Goal: Task Accomplishment & Management: Manage account settings

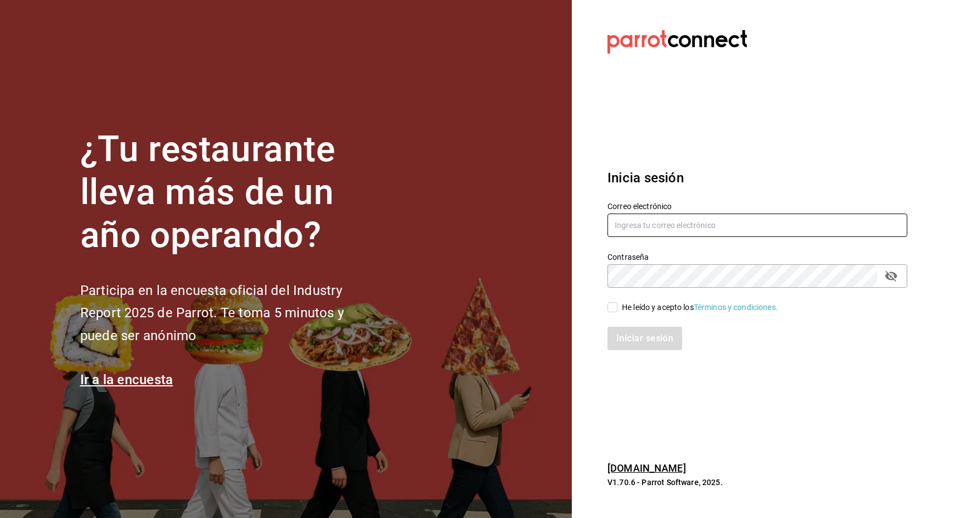
click at [647, 224] on input "text" at bounding box center [758, 225] width 300 height 23
type input "[EMAIL_ADDRESS][DOMAIN_NAME]"
click at [659, 307] on div "He leído y acepto los Términos y condiciones." at bounding box center [700, 308] width 156 height 12
click at [618, 307] on input "He leído y acepto los Términos y condiciones." at bounding box center [613, 307] width 10 height 10
checkbox input "true"
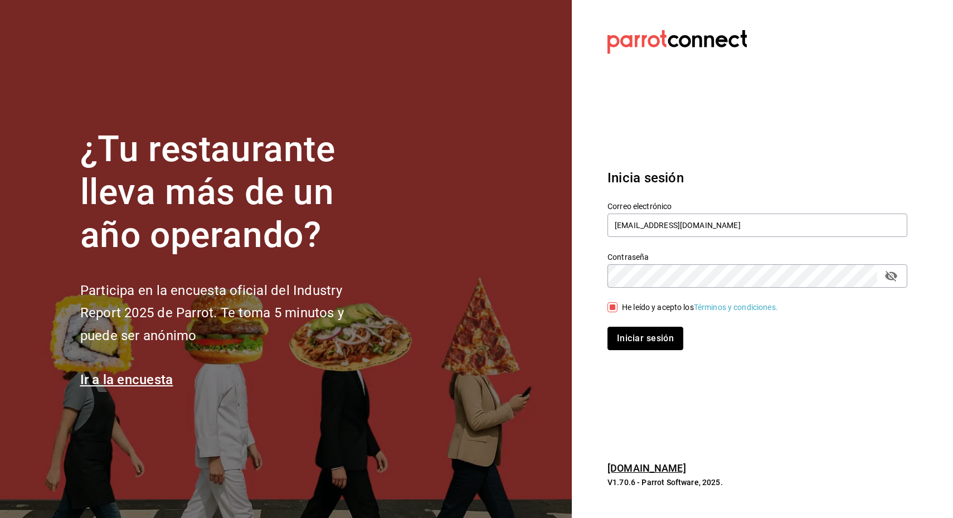
click at [658, 348] on button "Iniciar sesión" at bounding box center [646, 338] width 76 height 23
click at [658, 332] on div "Iniciar sesión" at bounding box center [758, 338] width 300 height 23
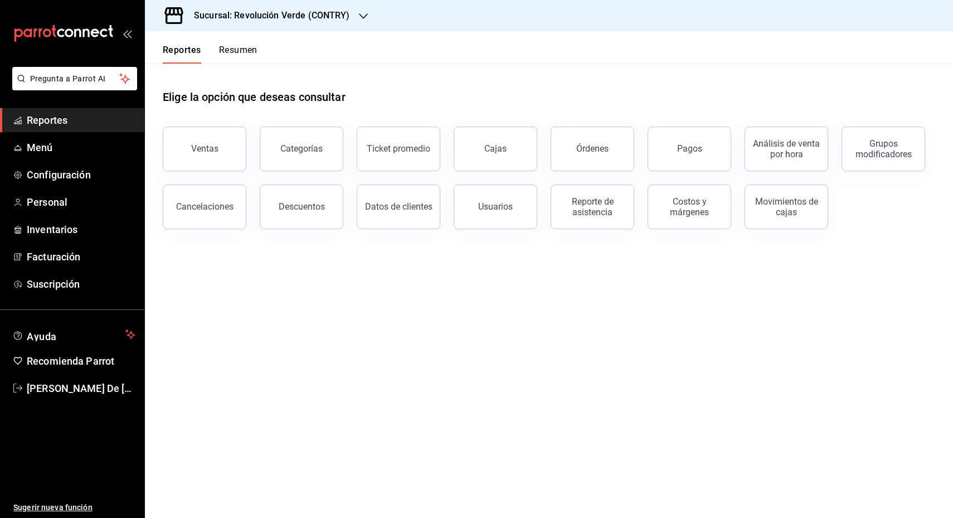
click at [268, 12] on h3 "Sucursal: Revolución Verde (CONTRY)" at bounding box center [267, 15] width 165 height 13
click at [243, 70] on span "Revolución Verde (PURISIMA)" at bounding box center [206, 73] width 105 height 12
click at [227, 45] on button "Resumen" at bounding box center [238, 54] width 38 height 19
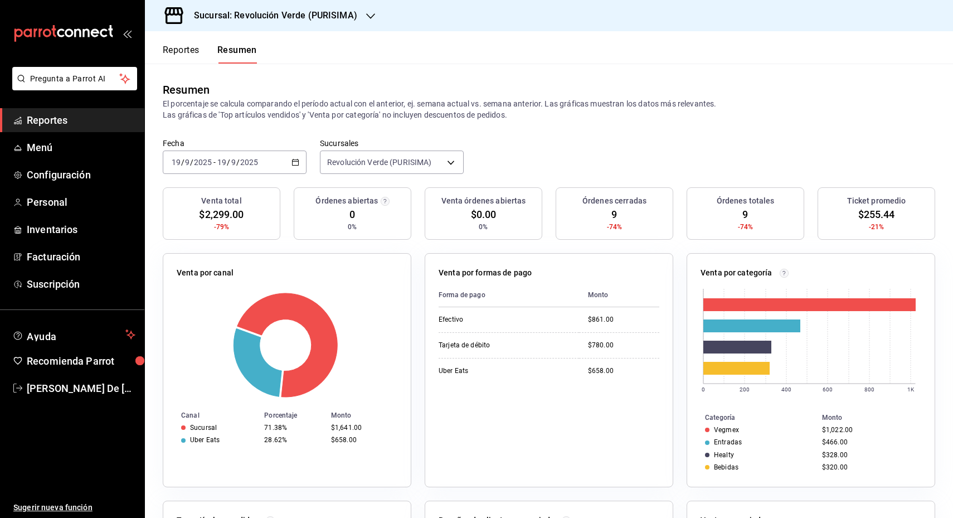
click at [172, 45] on button "Reportes" at bounding box center [181, 54] width 37 height 19
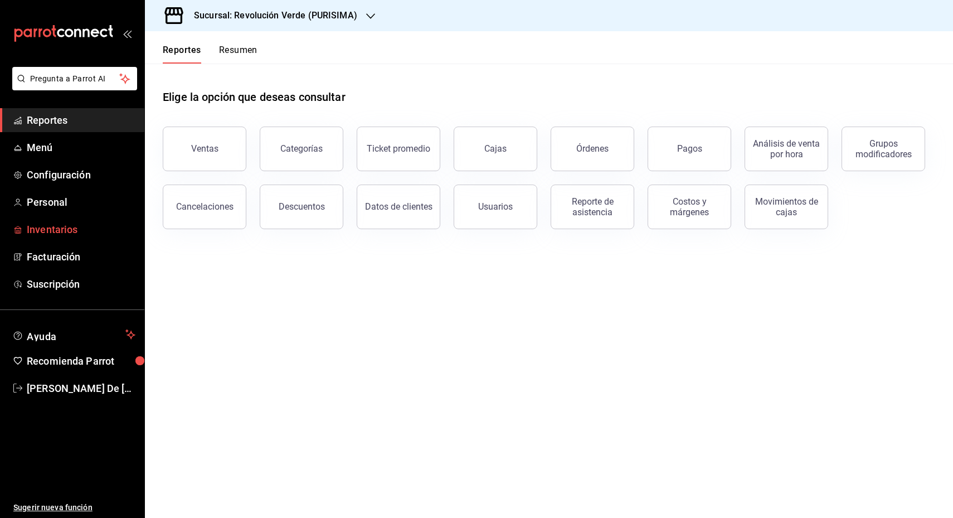
click at [69, 229] on span "Inventarios" at bounding box center [81, 229] width 109 height 15
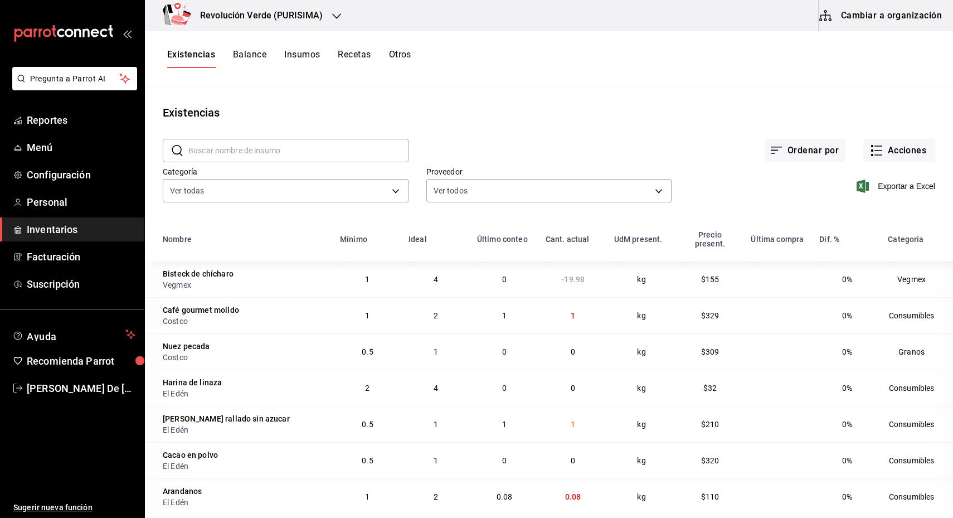
click at [246, 56] on button "Balance" at bounding box center [249, 58] width 33 height 19
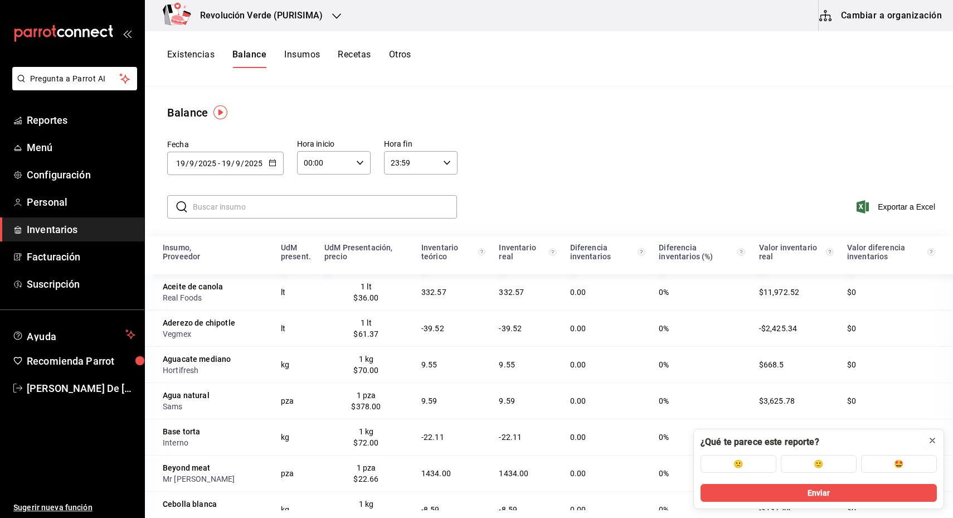
click at [930, 436] on icon at bounding box center [932, 440] width 9 height 9
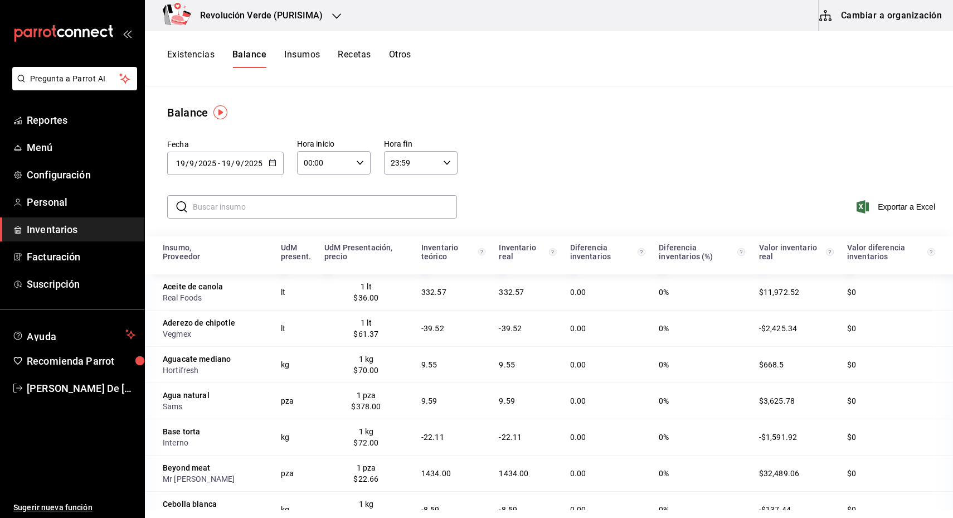
click at [308, 55] on button "Insumos" at bounding box center [302, 58] width 36 height 19
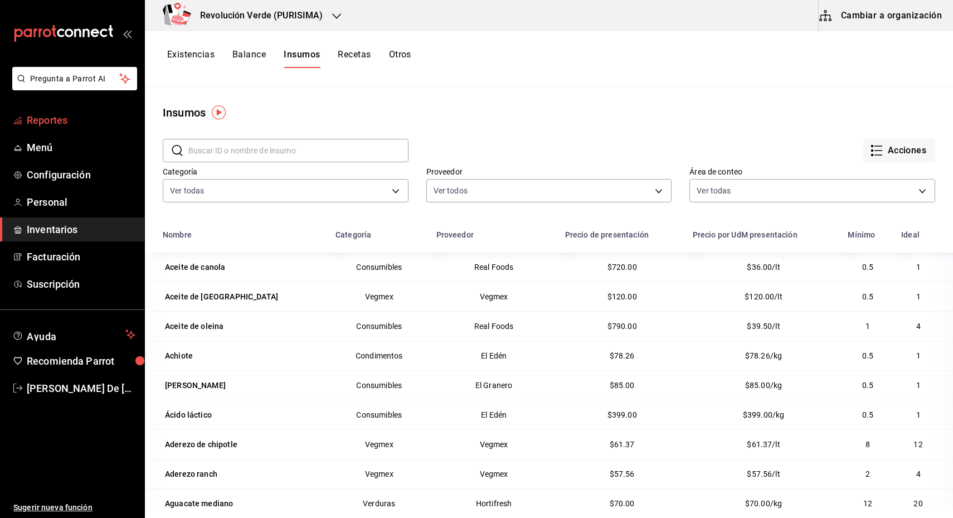
click at [59, 119] on span "Reportes" at bounding box center [81, 120] width 109 height 15
